Goal: Information Seeking & Learning: Understand process/instructions

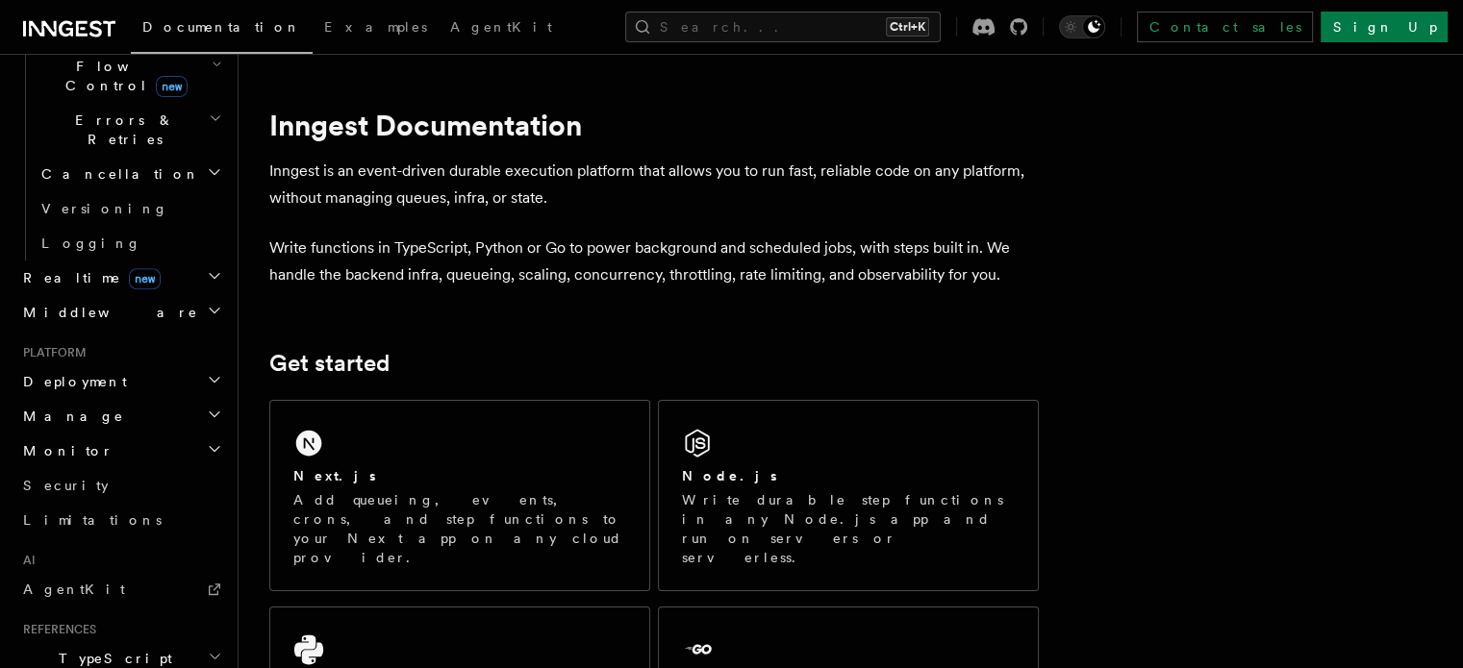
scroll to position [707, 0]
click at [51, 584] on span "AgentKit" at bounding box center [74, 591] width 102 height 15
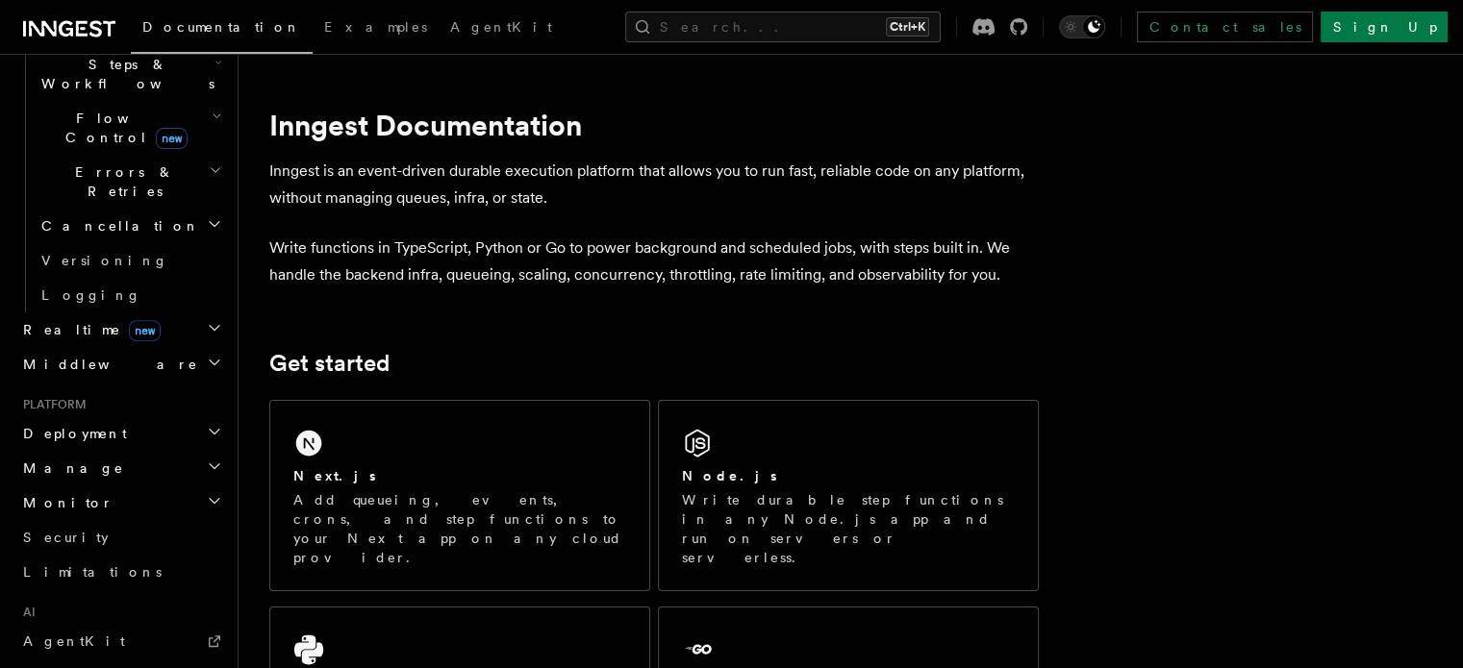
scroll to position [643, 0]
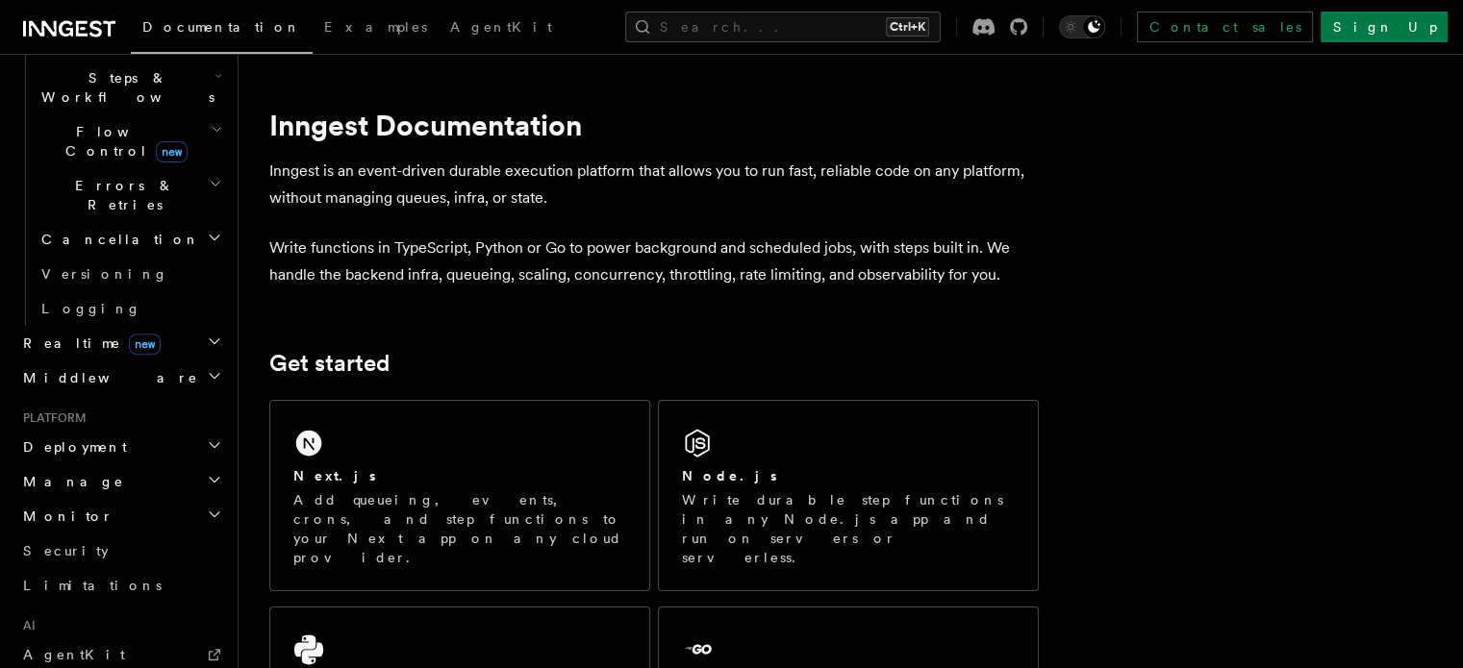
click at [207, 472] on icon "button" at bounding box center [214, 479] width 15 height 15
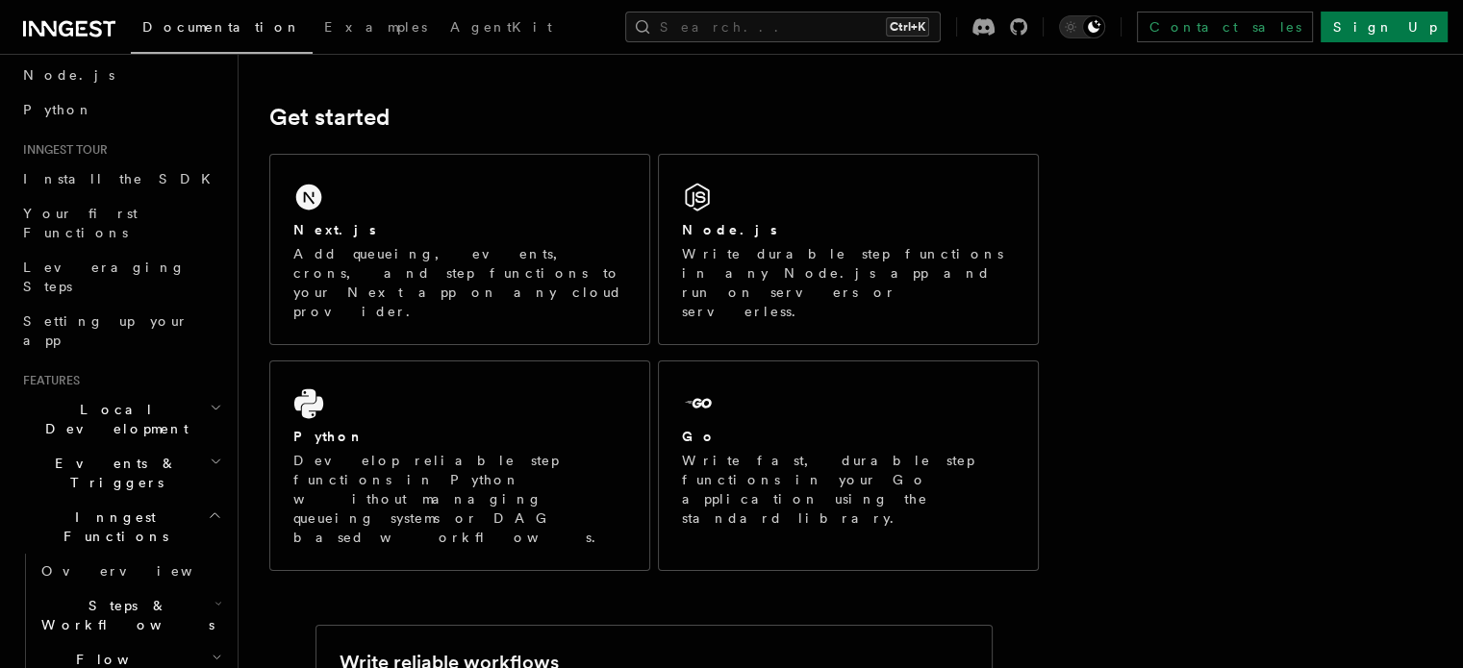
scroll to position [119, 0]
click at [187, 442] on h2 "Events & Triggers" at bounding box center [120, 469] width 211 height 54
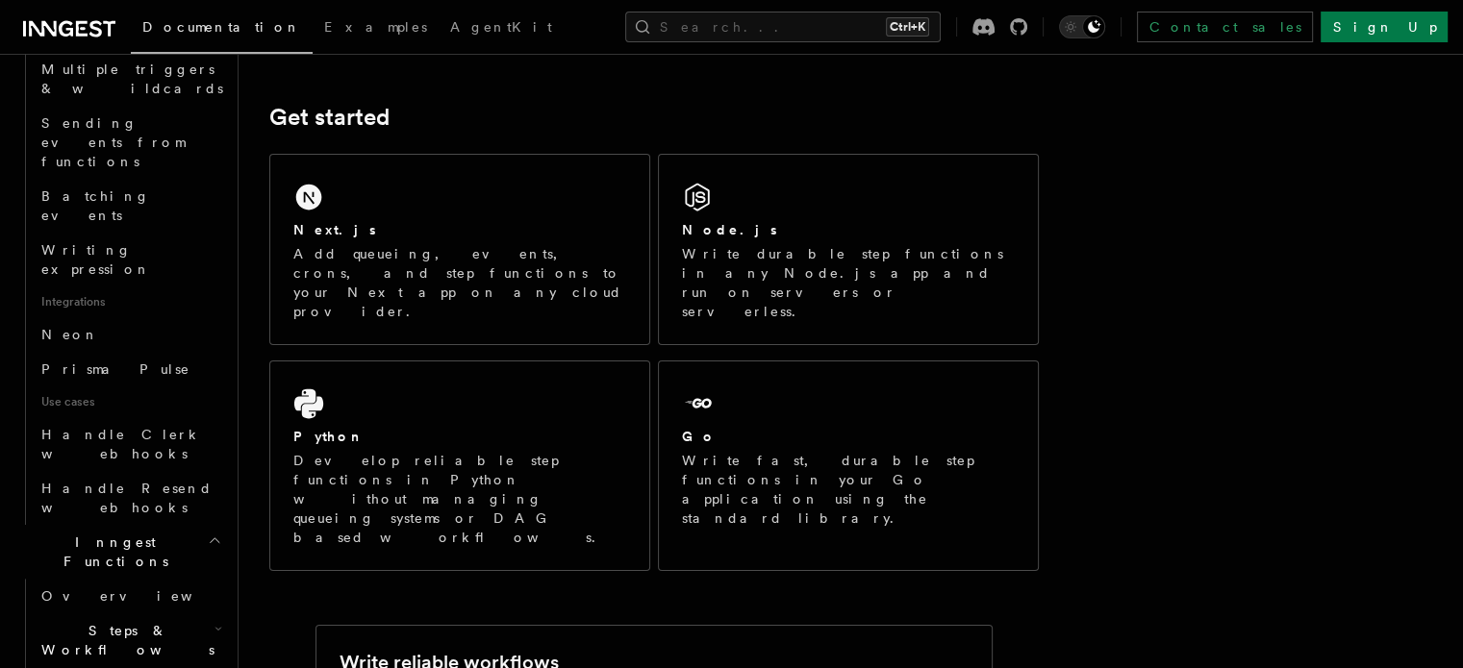
scroll to position [1034, 0]
click at [216, 627] on icon "button" at bounding box center [218, 628] width 5 height 3
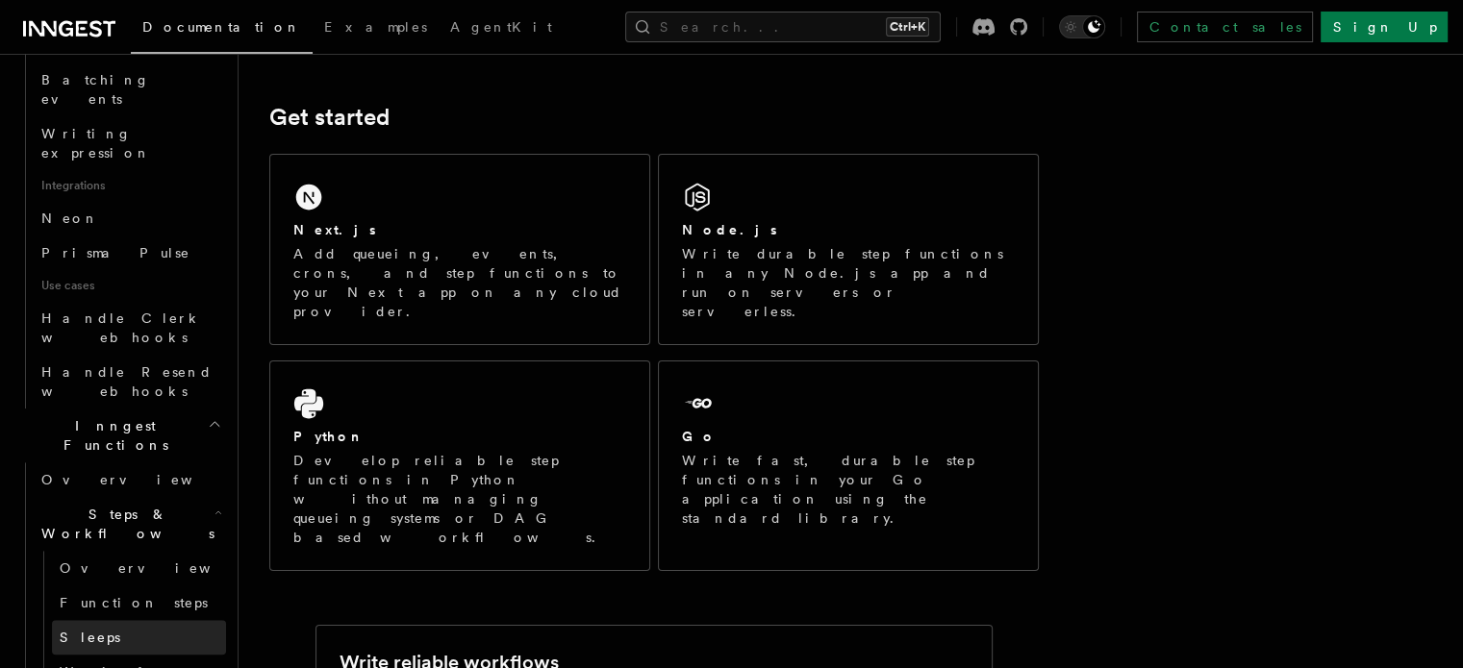
scroll to position [1152, 0]
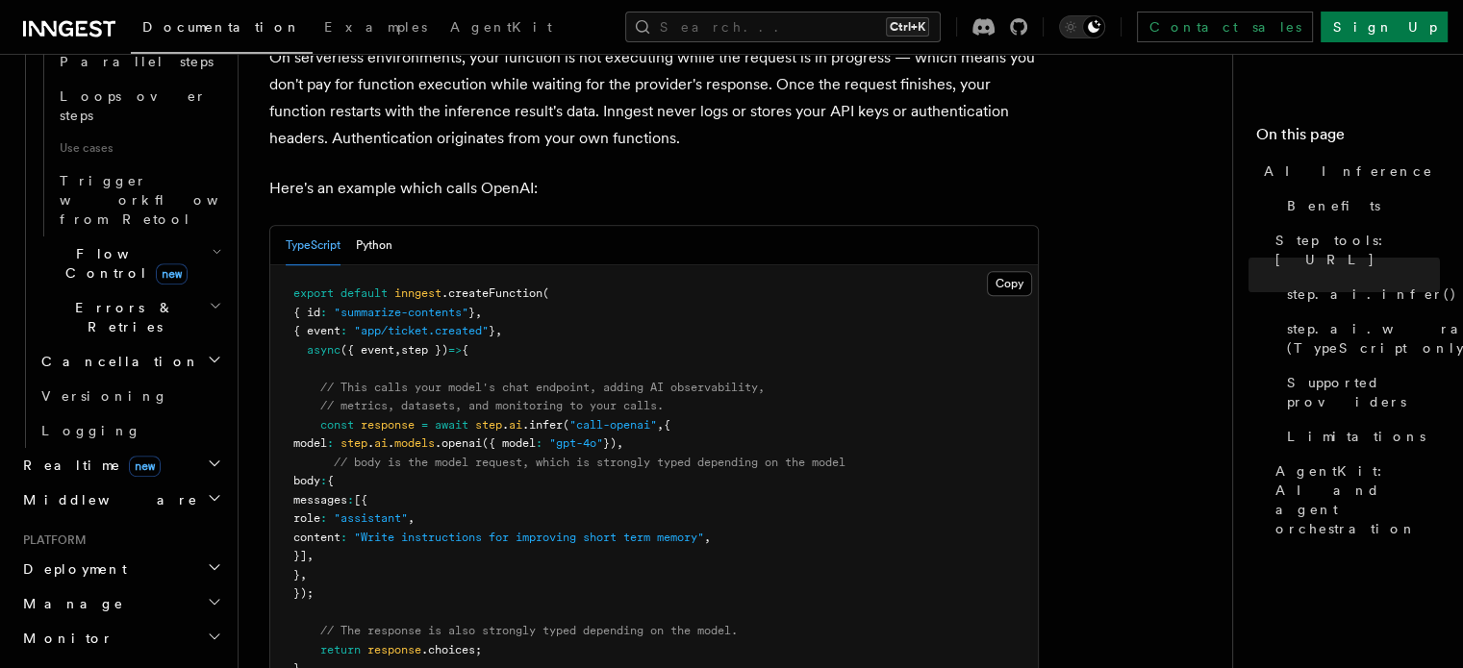
scroll to position [966, 0]
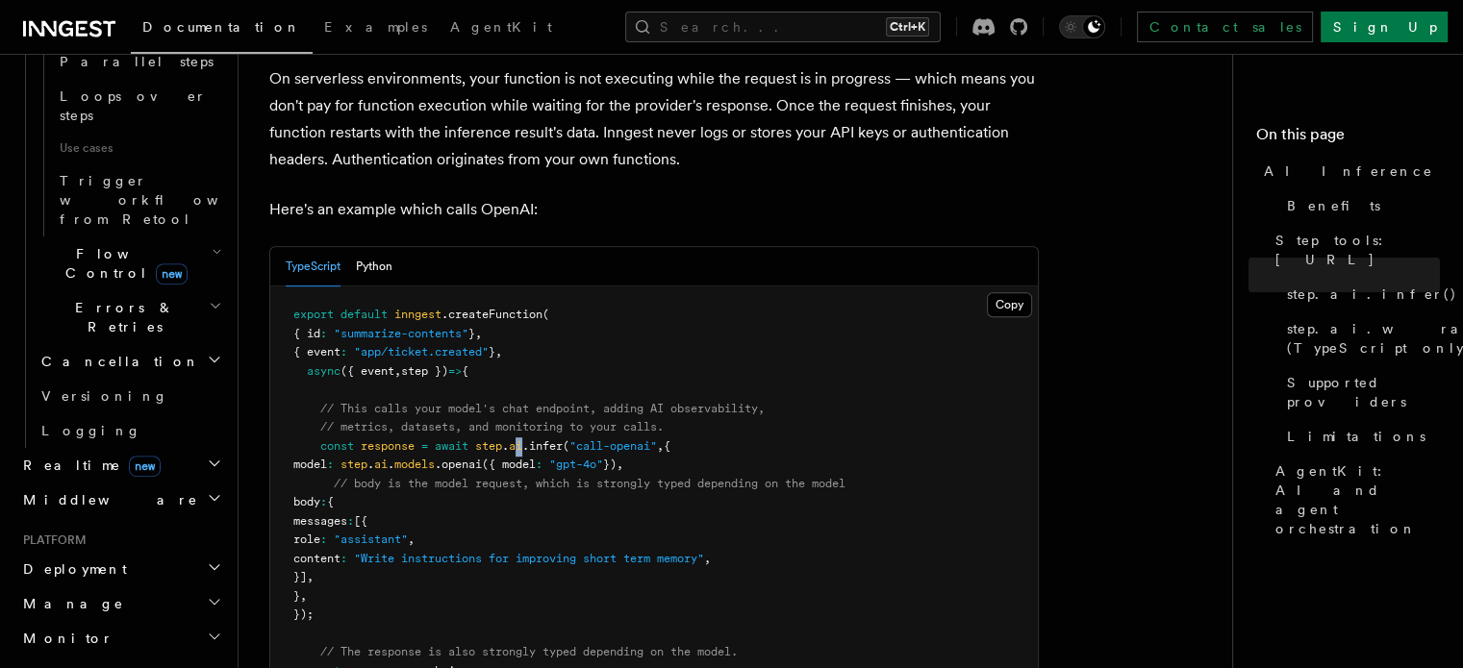
click at [522, 439] on span "ai" at bounding box center [515, 445] width 13 height 13
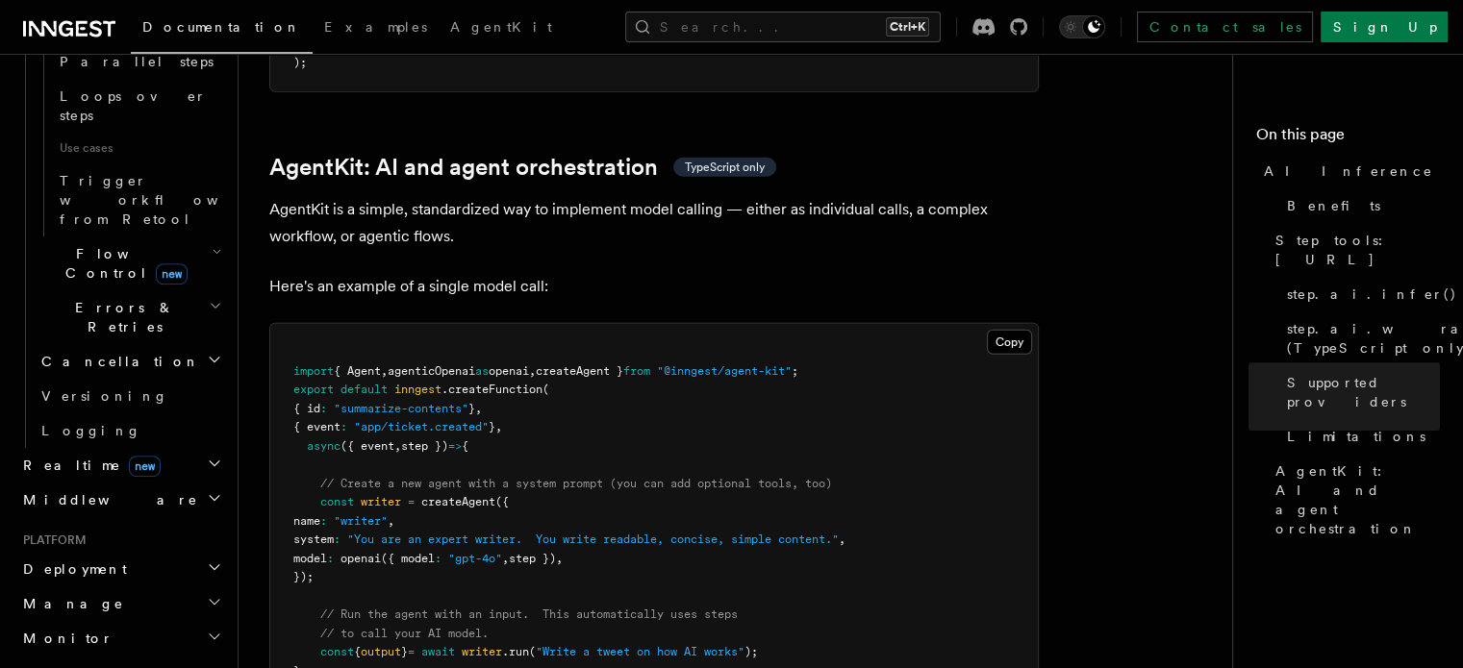
scroll to position [5685, 0]
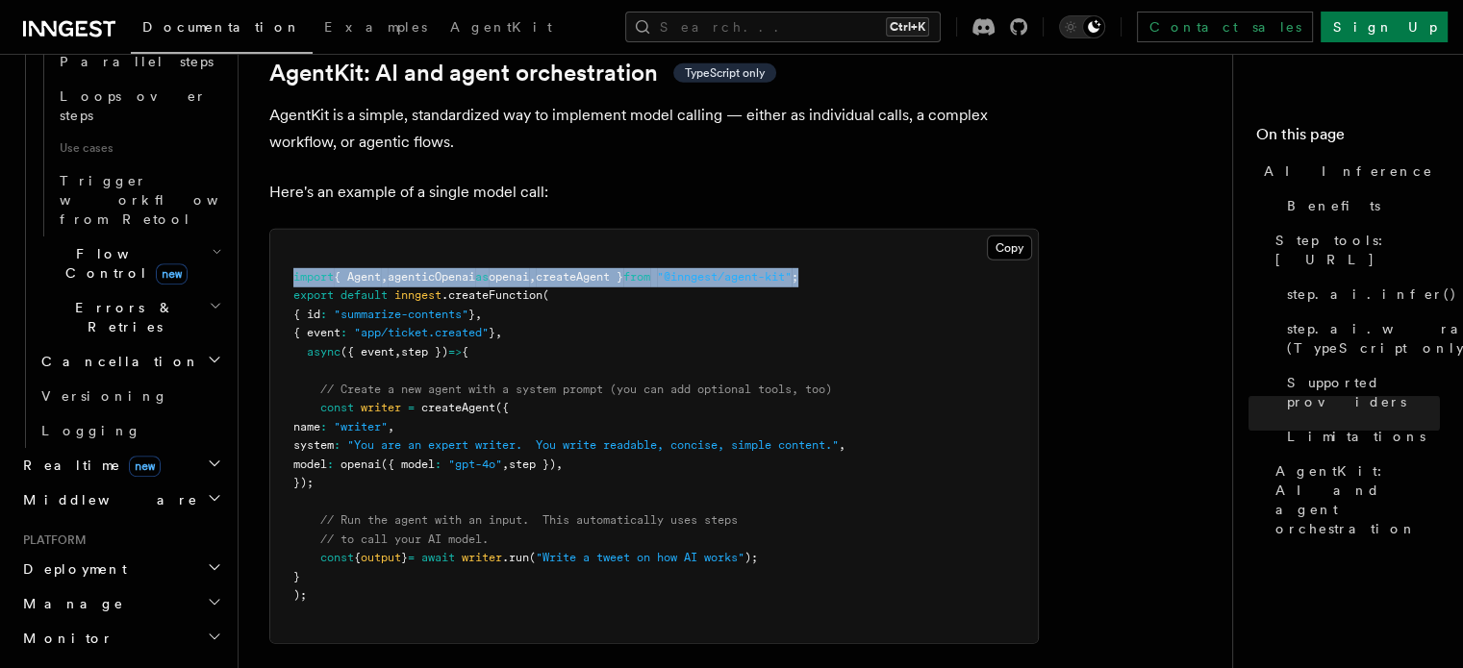
drag, startPoint x: 293, startPoint y: 186, endPoint x: 881, endPoint y: 189, distance: 587.6
click at [881, 230] on pre "import { Agent , agenticOpenai as openai , createAgent } from "@inngest/agent-k…" at bounding box center [653, 436] width 767 height 413
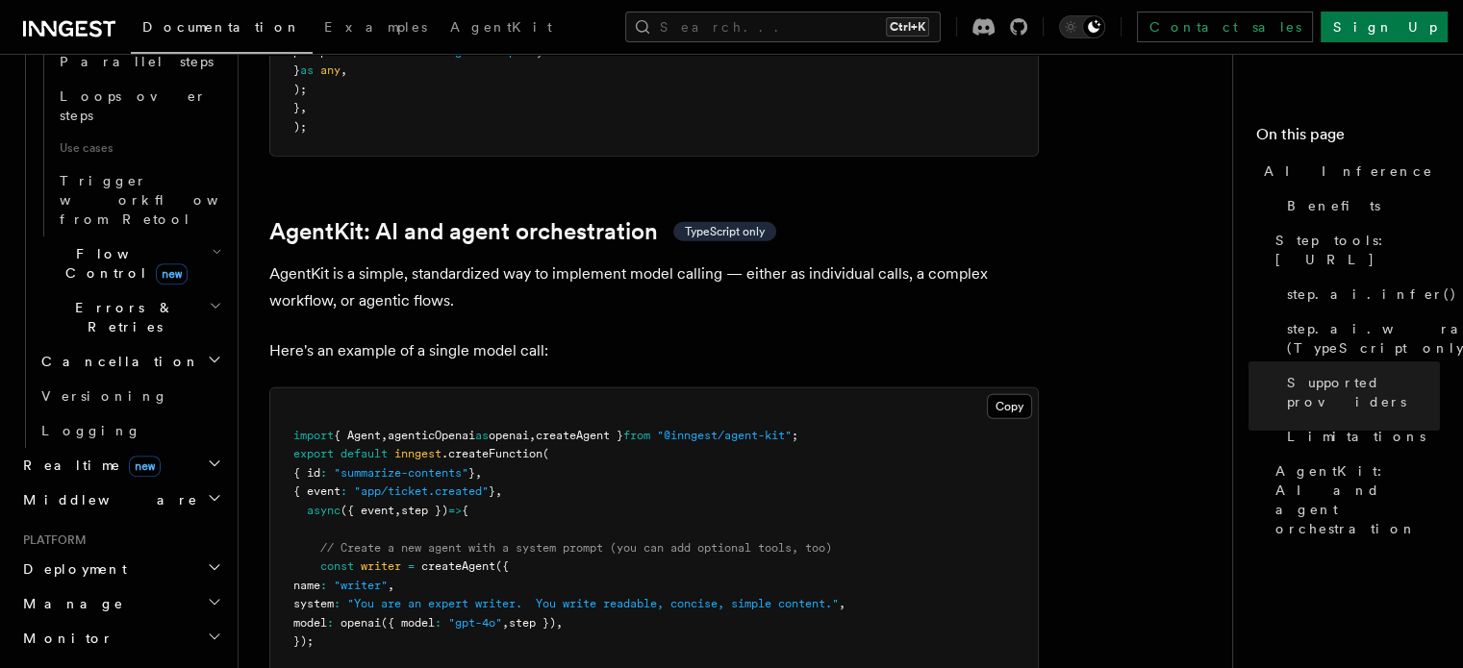
scroll to position [5623, 0]
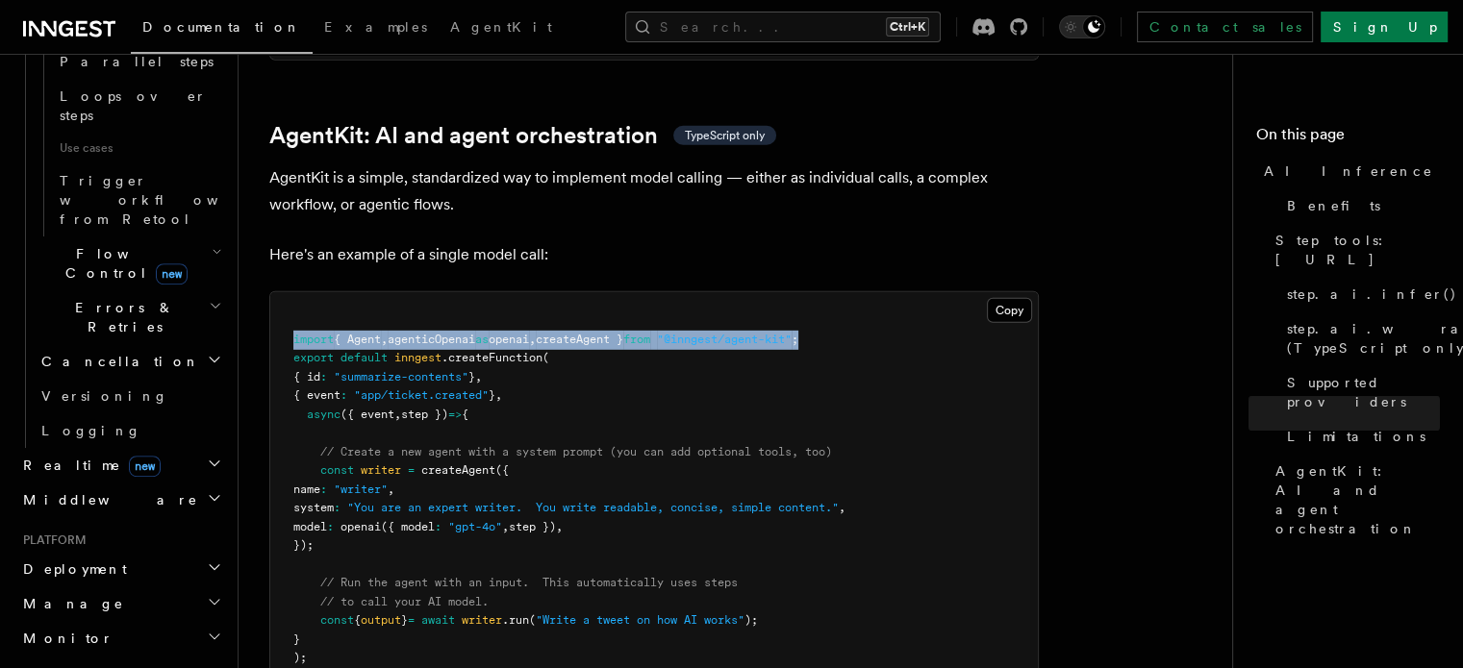
drag, startPoint x: 291, startPoint y: 251, endPoint x: 932, endPoint y: 261, distance: 640.5
click at [932, 292] on pre "import { Agent , agenticOpenai as openai , createAgent } from "@inngest/agent-k…" at bounding box center [653, 498] width 767 height 413
copy span "import { Agent , agenticOpenai as openai , createAgent } from "@inngest/agent-k…"
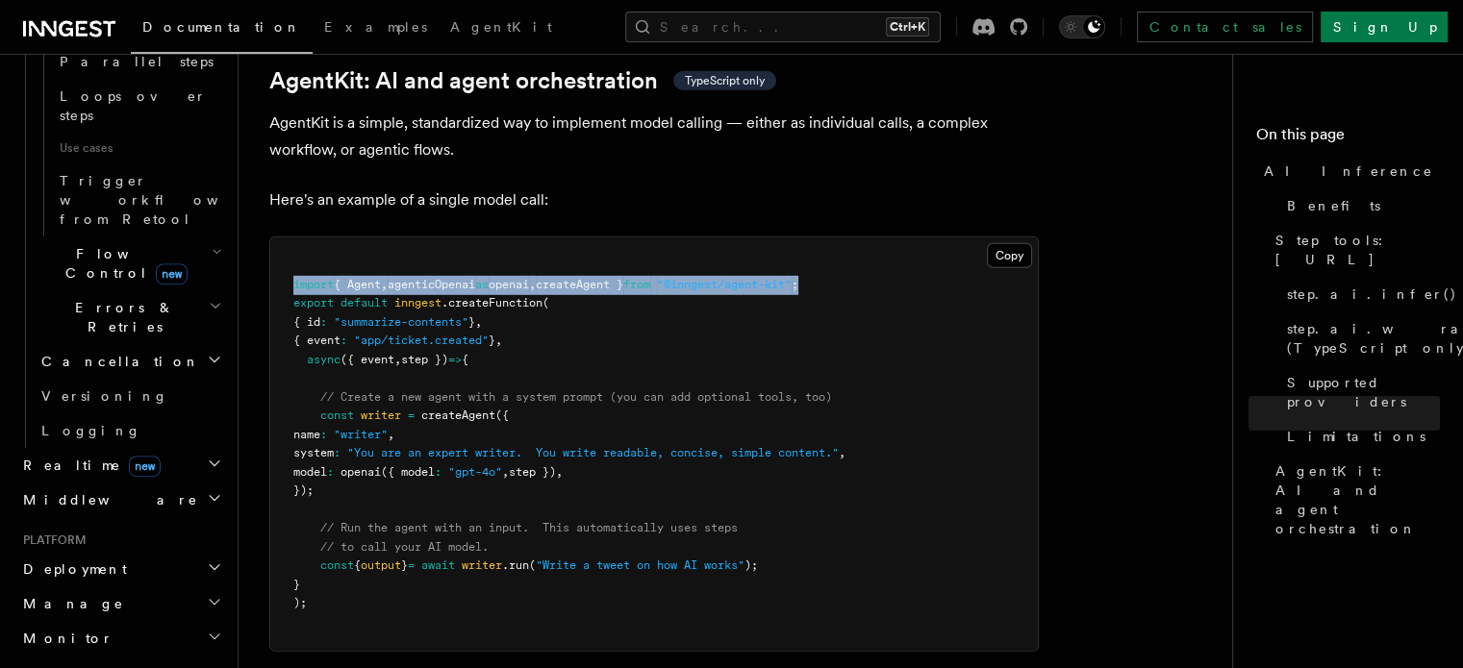
scroll to position [5676, 0]
drag, startPoint x: 313, startPoint y: 332, endPoint x: 392, endPoint y: 409, distance: 110.2
click at [392, 409] on pre "import { Agent , agenticOpenai as openai , createAgent } from "@inngest/agent-k…" at bounding box center [653, 444] width 767 height 413
copy code "const writer = createAgent ({ name : "writer" , system : "You are an expert wri…"
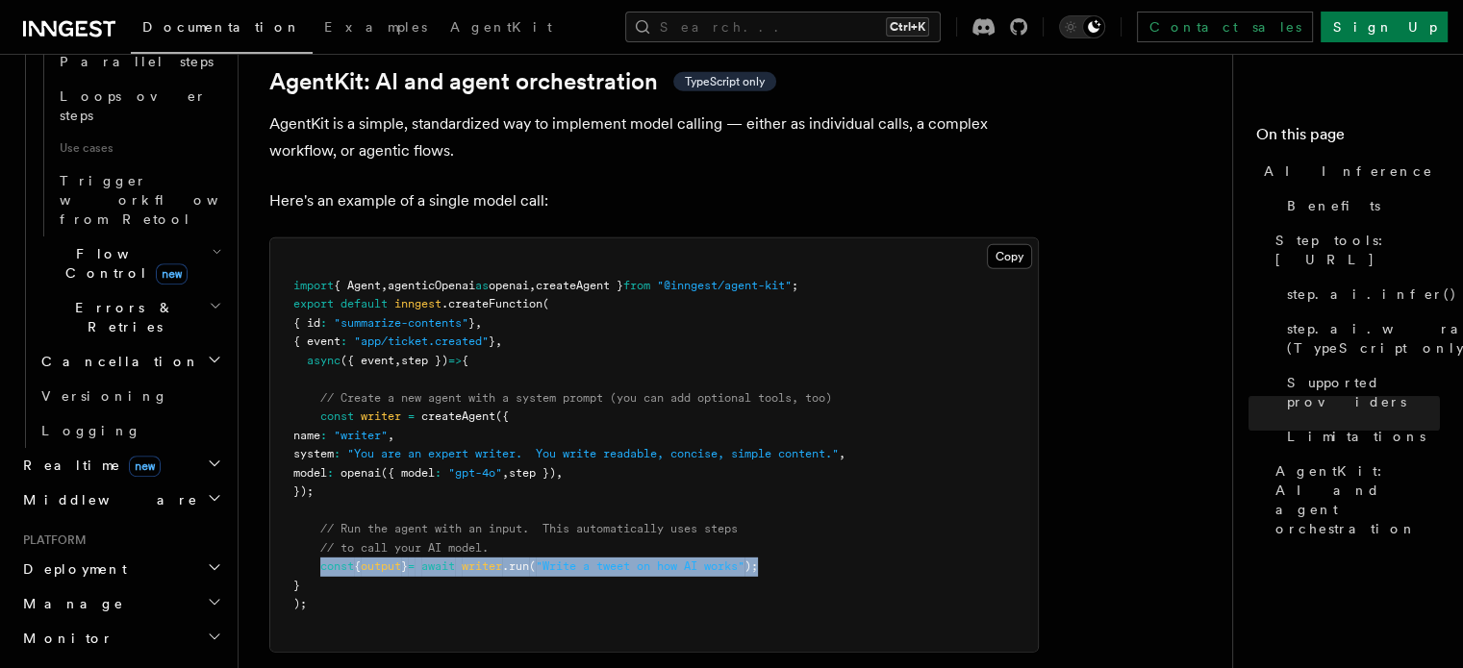
drag, startPoint x: 320, startPoint y: 488, endPoint x: 858, endPoint y: 489, distance: 537.5
click at [858, 489] on pre "import { Agent , agenticOpenai as openai , createAgent } from "@inngest/agent-k…" at bounding box center [653, 444] width 767 height 413
copy span "const { output } = await writer .run ( "Write a tweet on how AI works" );"
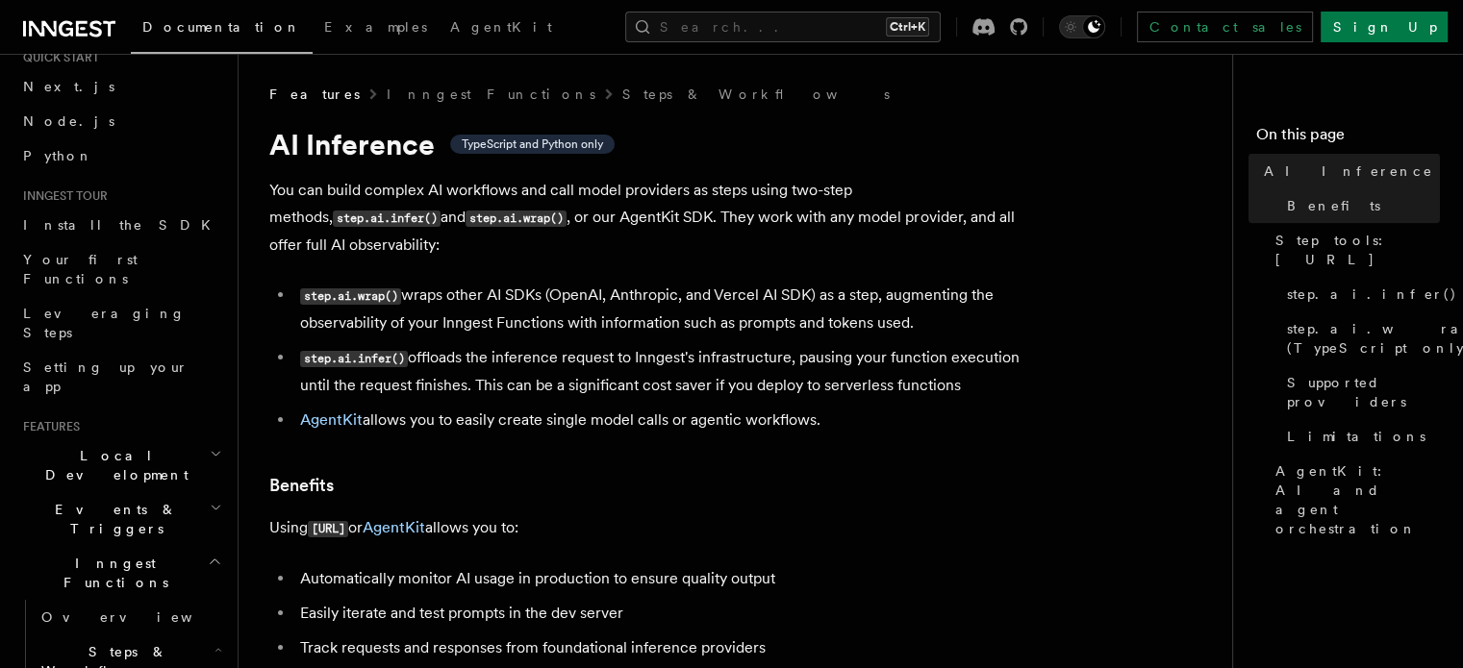
scroll to position [0, 0]
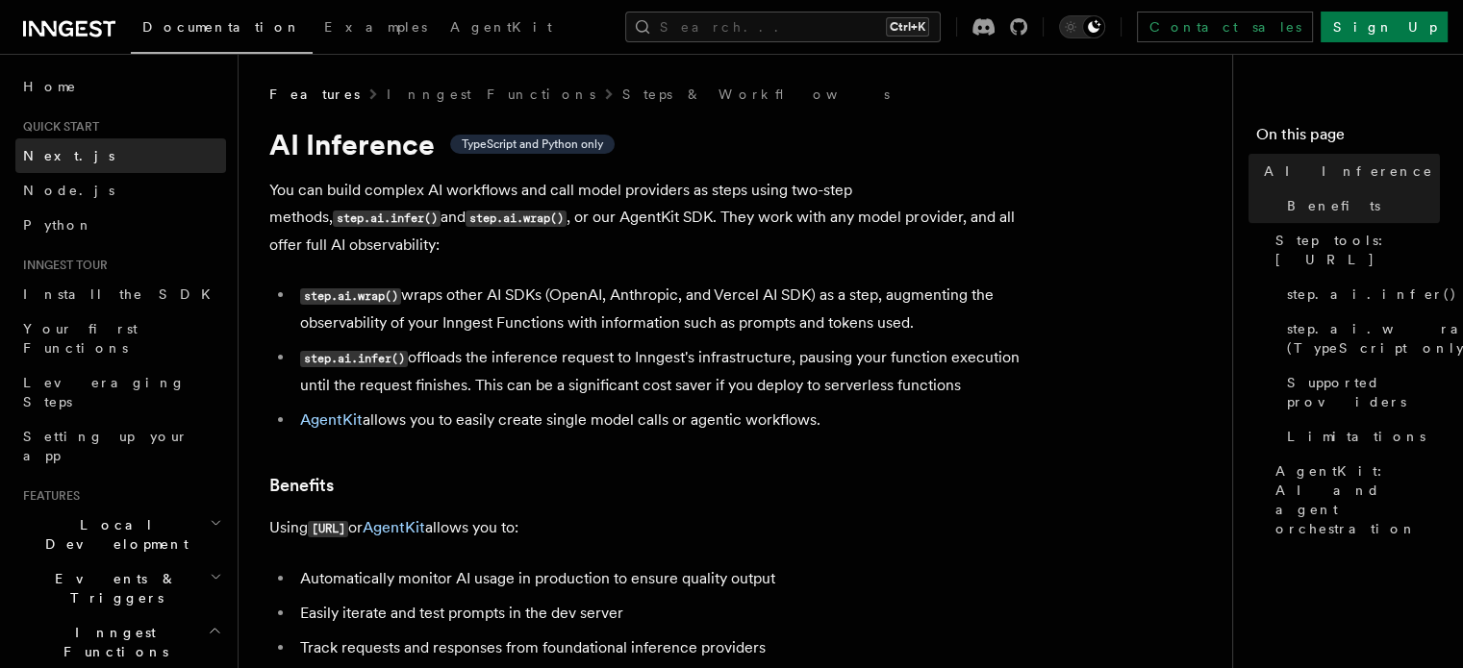
click at [45, 162] on span "Next.js" at bounding box center [68, 155] width 91 height 15
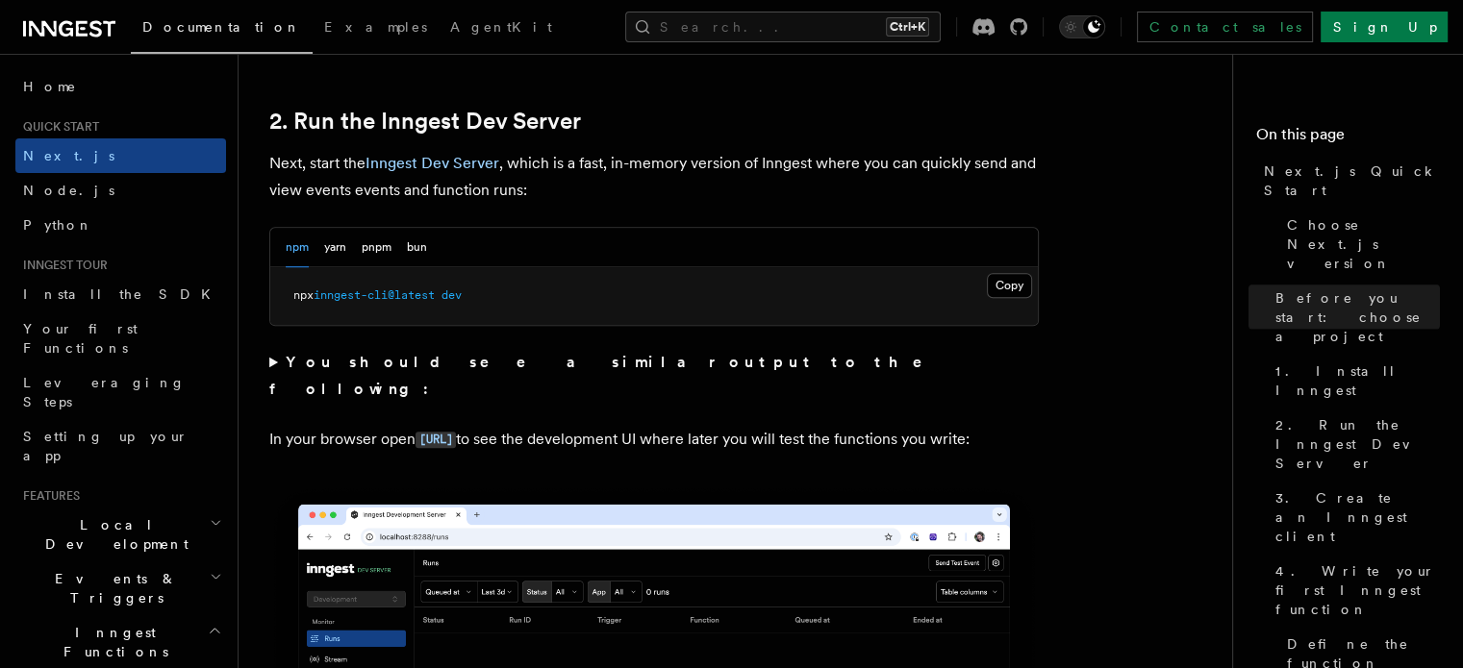
scroll to position [1221, 0]
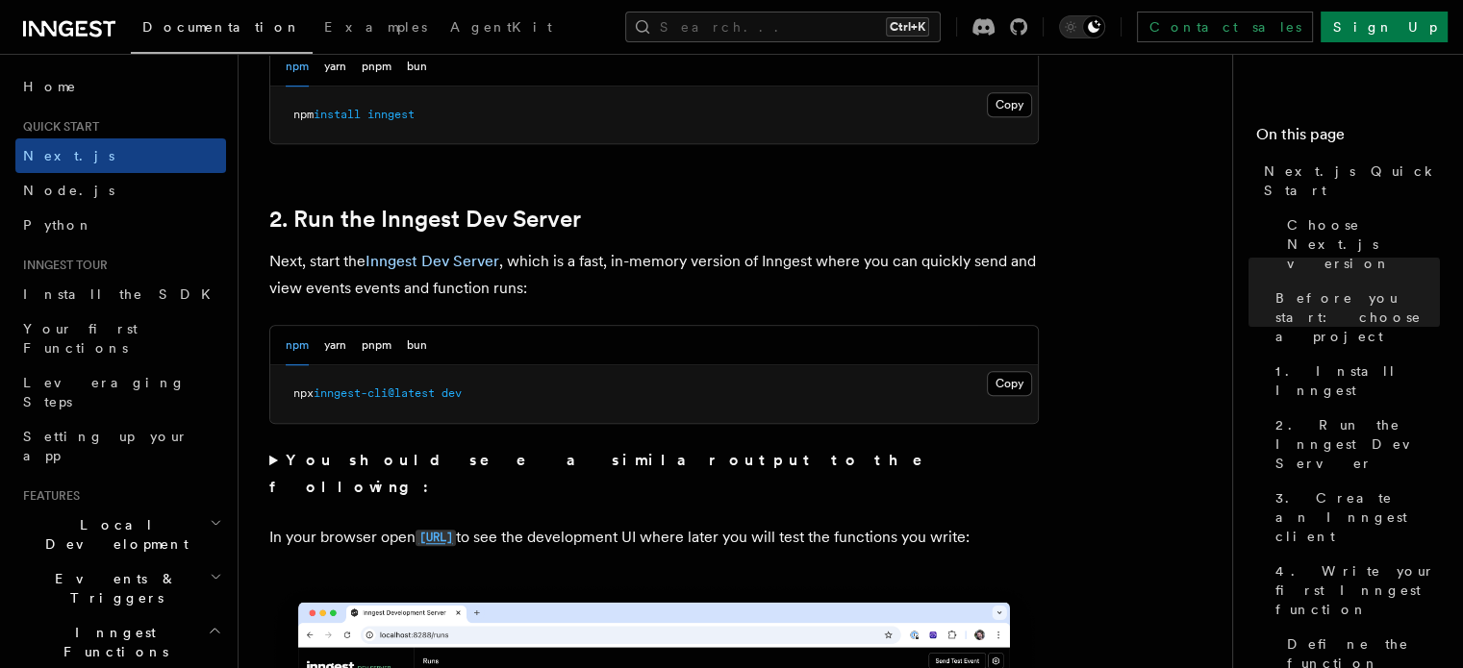
click at [456, 530] on code "[URL]" at bounding box center [435, 538] width 40 height 16
click at [476, 391] on pre "npx inngest-cli@latest dev" at bounding box center [653, 394] width 767 height 58
click at [1008, 376] on button "Copy Copied" at bounding box center [1009, 383] width 45 height 25
